Goal: Information Seeking & Learning: Compare options

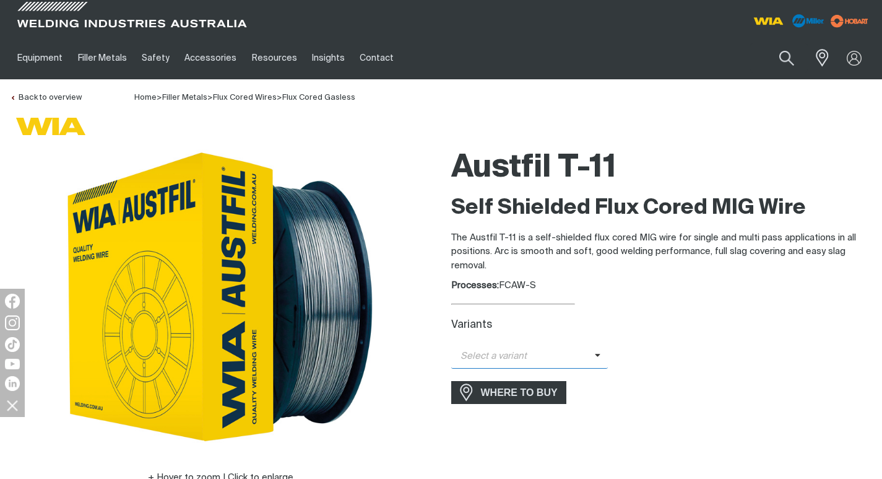
click at [490, 350] on span "Select a variant" at bounding box center [523, 356] width 144 height 14
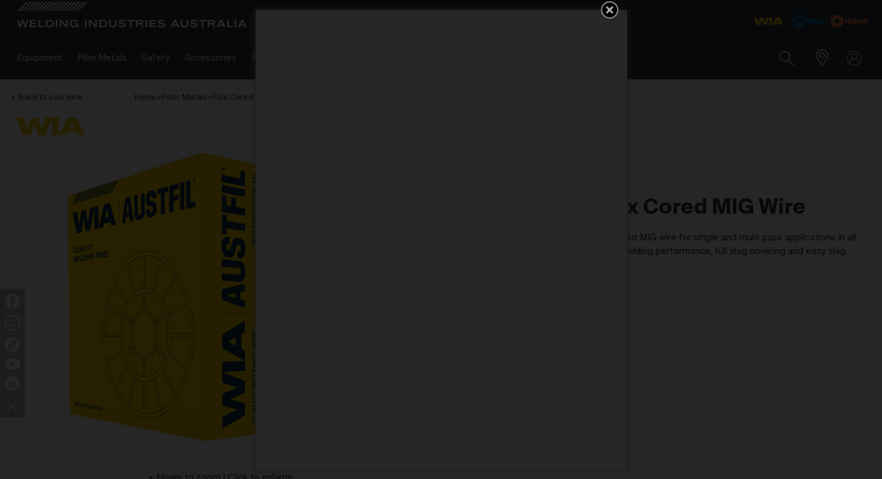
click at [610, 15] on icon "Get 5 WIA Welding Guides Free!" at bounding box center [609, 9] width 15 height 15
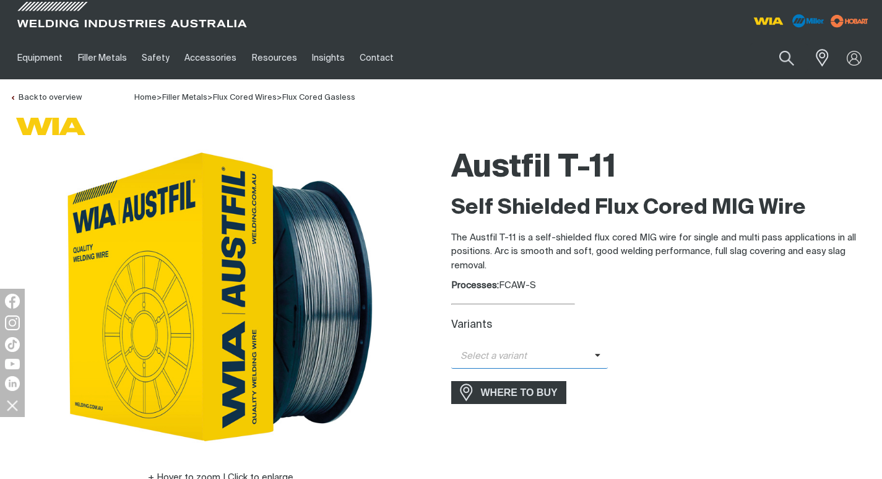
click at [529, 363] on span "Select a variant" at bounding box center [523, 356] width 144 height 14
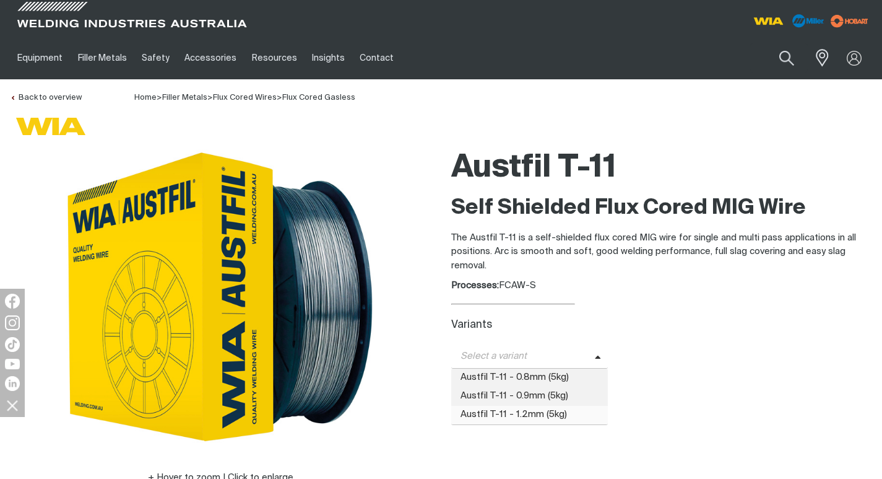
click at [508, 415] on span "Austfil T-11 - 1.2mm (5kg)" at bounding box center [529, 414] width 157 height 19
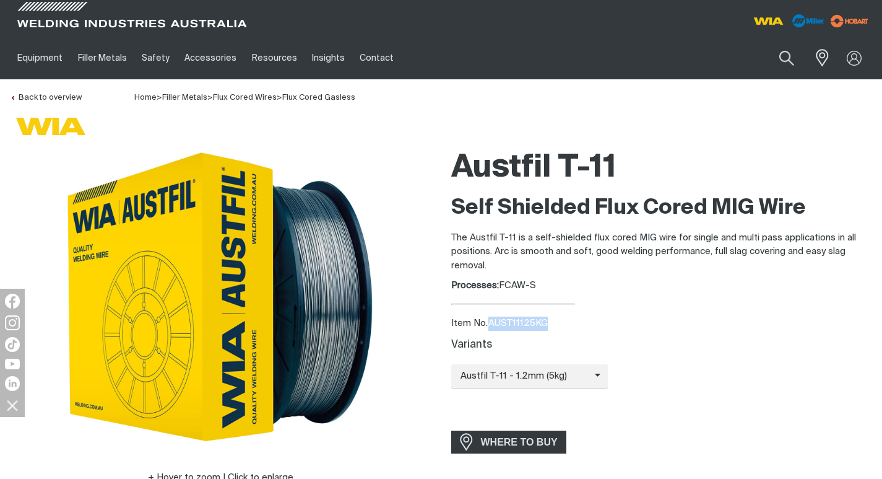
drag, startPoint x: 550, startPoint y: 319, endPoint x: 490, endPoint y: 327, distance: 60.5
click at [490, 327] on div "Item No. AUST11125KG" at bounding box center [662, 323] width 422 height 14
copy div "AUST11125KG"
click at [548, 375] on span "Austfil T-11 - 1.2mm (5kg)" at bounding box center [523, 376] width 144 height 14
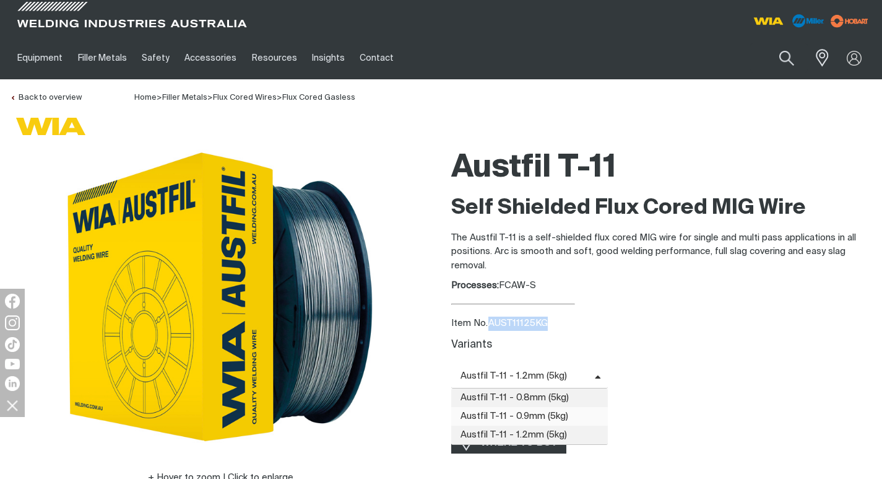
click at [529, 413] on span "Austfil T-11 - 0.9mm (5kg)" at bounding box center [529, 416] width 157 height 19
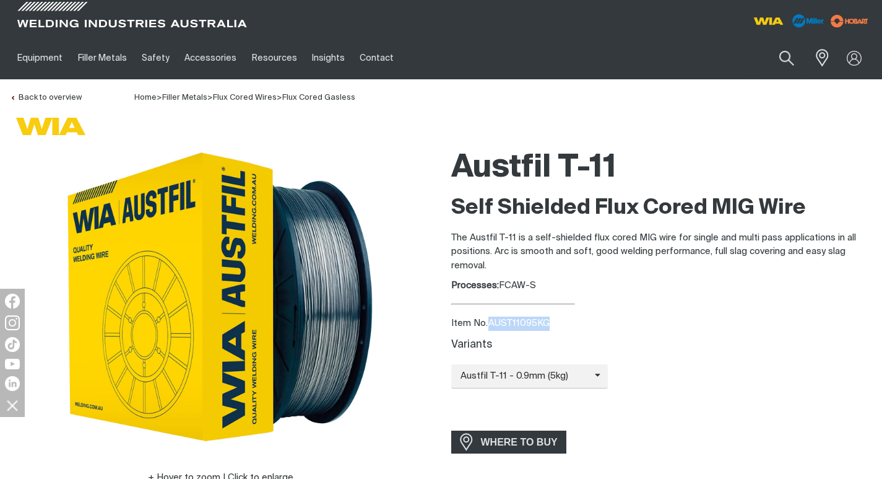
drag, startPoint x: 547, startPoint y: 323, endPoint x: 491, endPoint y: 324, distance: 56.3
click at [491, 324] on div "Item No. AUST11095KG" at bounding box center [662, 323] width 422 height 14
copy div "AUST11095KG"
